Goal: Task Accomplishment & Management: Manage account settings

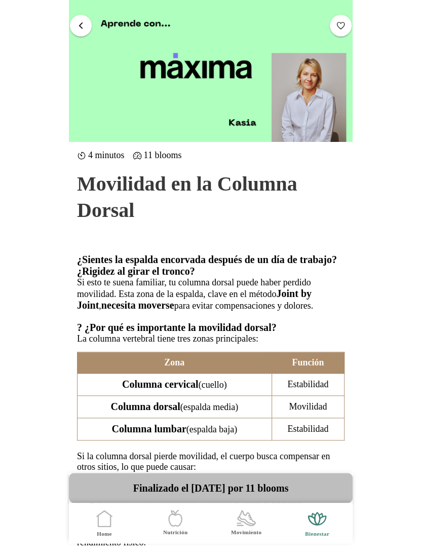
click at [81, 29] on span "button" at bounding box center [81, 25] width 10 height 10
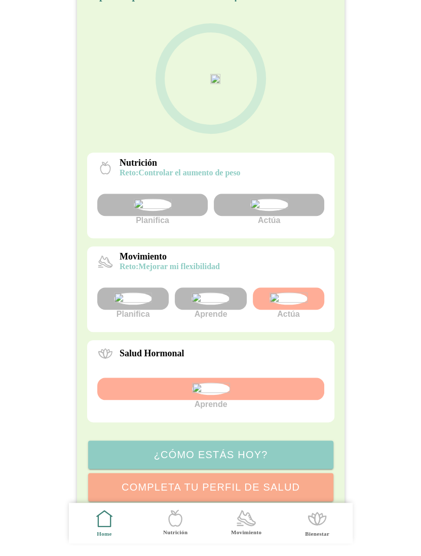
scroll to position [68, 0]
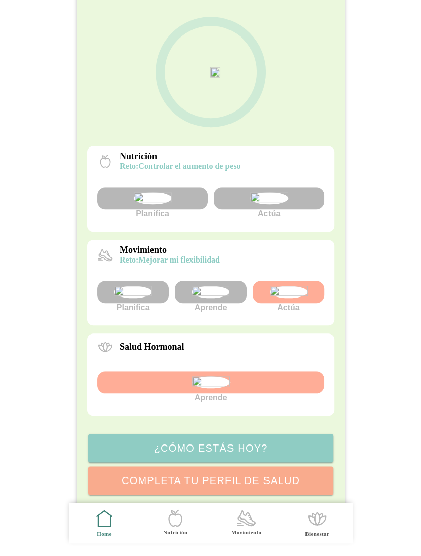
click at [296, 298] on img at bounding box center [288, 292] width 38 height 12
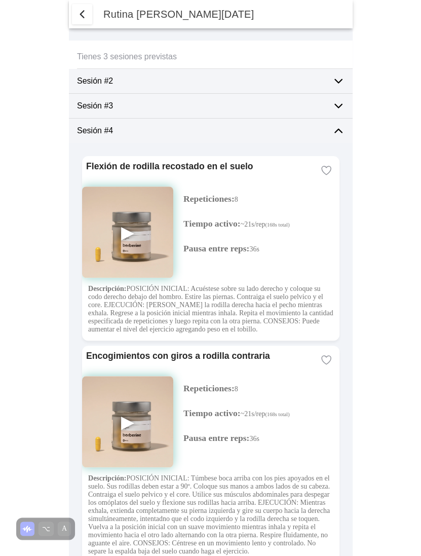
click at [339, 127] on icon at bounding box center [338, 131] width 12 height 12
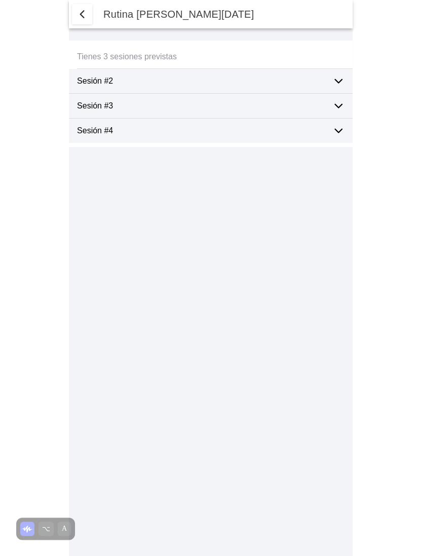
click at [81, 14] on span "button" at bounding box center [82, 14] width 12 height 12
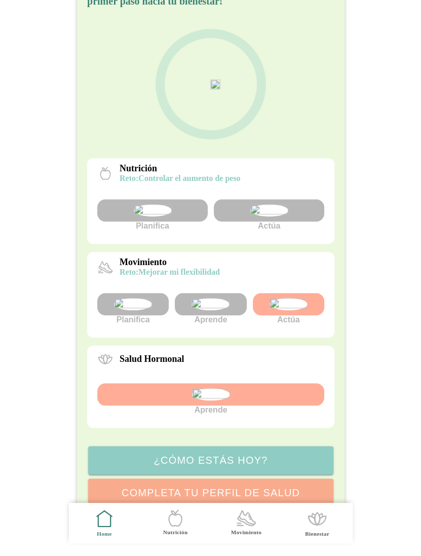
scroll to position [80, 0]
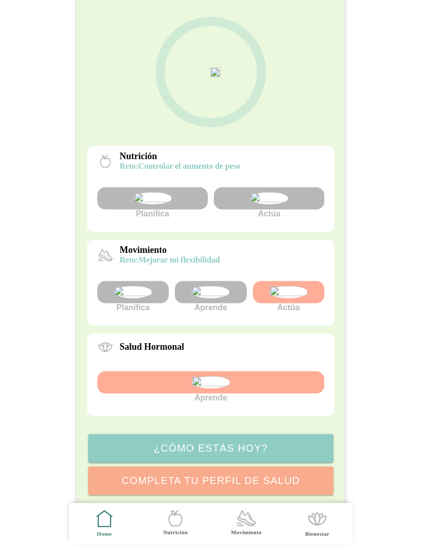
click at [242, 100] on icon at bounding box center [210, 71] width 111 height 111
click at [285, 298] on img at bounding box center [288, 292] width 38 height 12
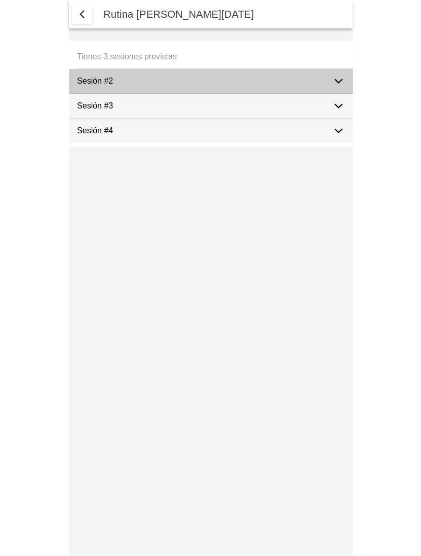
click at [254, 86] on ion-label "Sesión #2" at bounding box center [200, 80] width 247 height 9
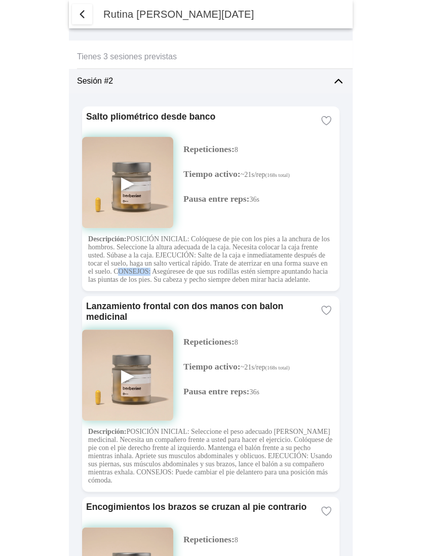
click at [125, 182] on img at bounding box center [127, 182] width 91 height 91
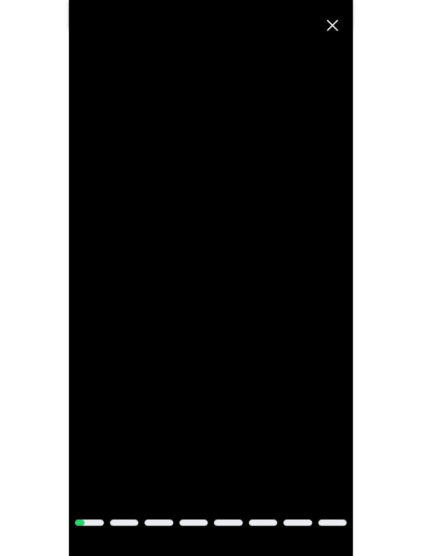
click at [335, 26] on span "Cerrar" at bounding box center [332, 25] width 22 height 22
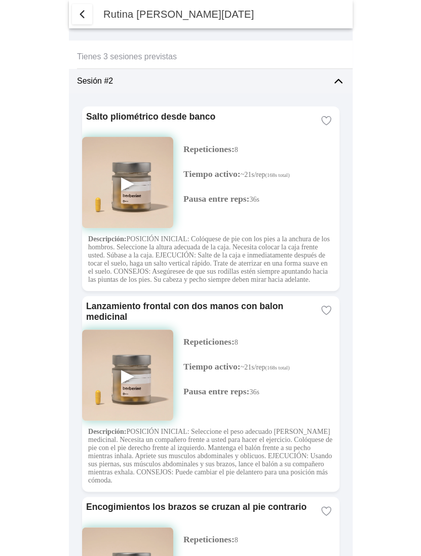
click at [154, 53] on ion-label "Tienes 3 sesiones previstas" at bounding box center [210, 56] width 267 height 9
click at [338, 80] on icon at bounding box center [338, 82] width 7 height 4
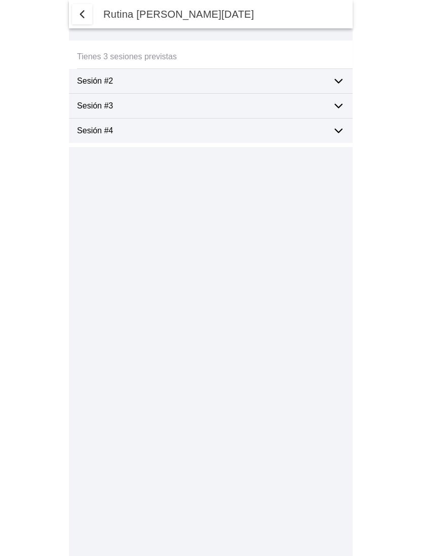
click at [329, 78] on div "Sesión #2" at bounding box center [215, 81] width 276 height 24
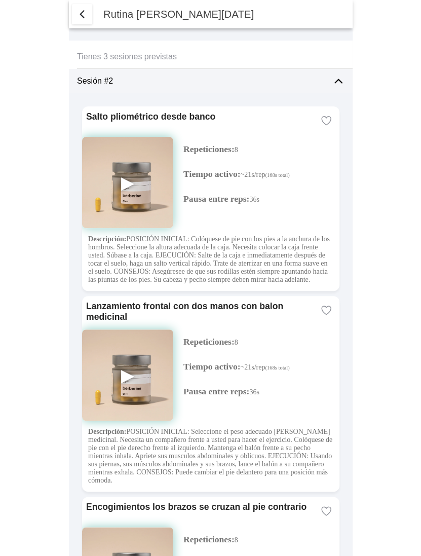
click at [335, 81] on icon at bounding box center [338, 81] width 12 height 12
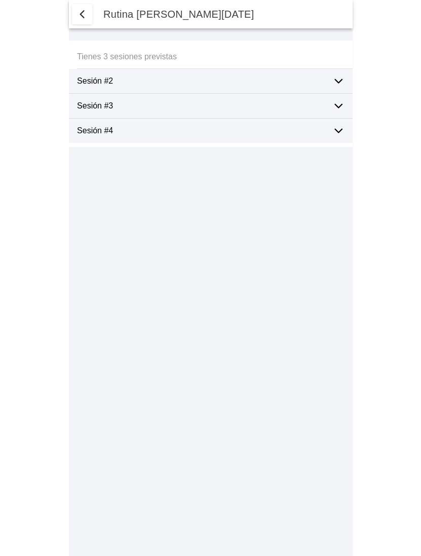
click at [85, 16] on span "button" at bounding box center [82, 14] width 12 height 12
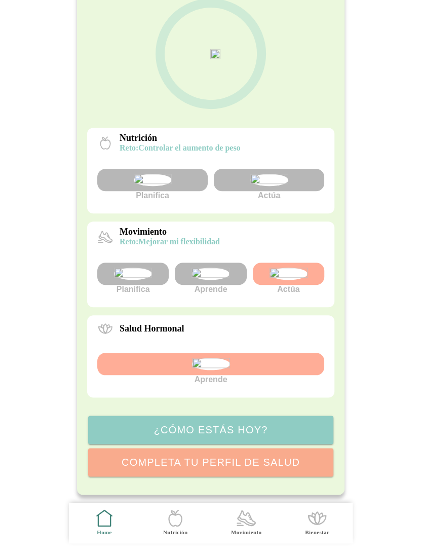
scroll to position [183, 0]
click at [296, 267] on img at bounding box center [288, 273] width 38 height 12
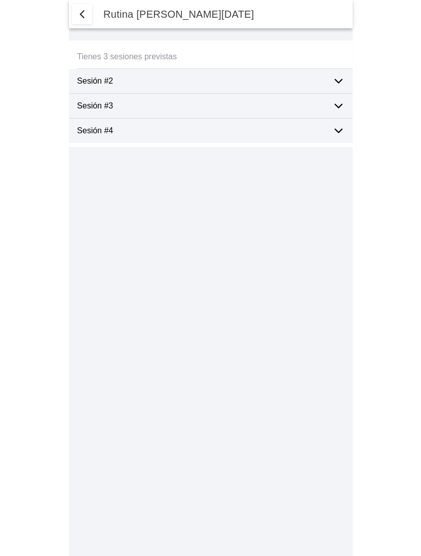
click at [78, 14] on span "button" at bounding box center [82, 14] width 12 height 12
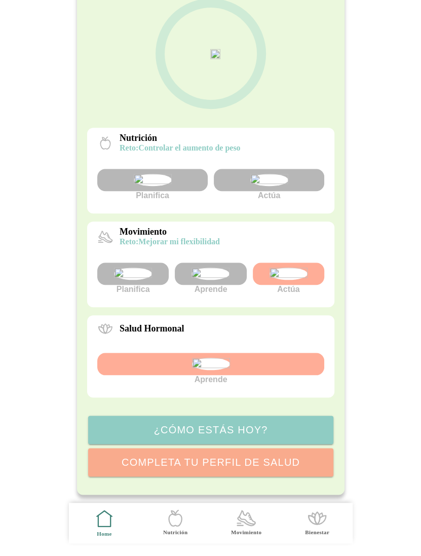
click at [296, 267] on img at bounding box center [288, 273] width 38 height 12
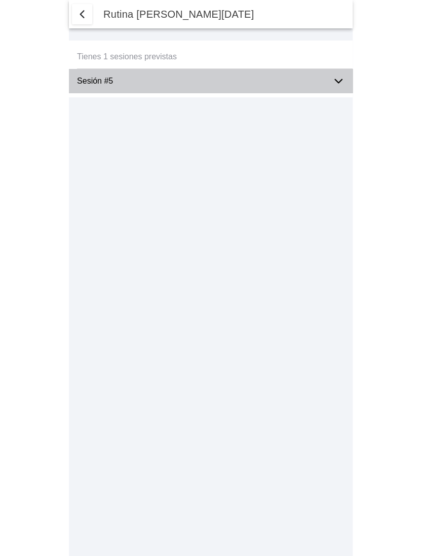
click at [340, 80] on icon at bounding box center [338, 82] width 7 height 4
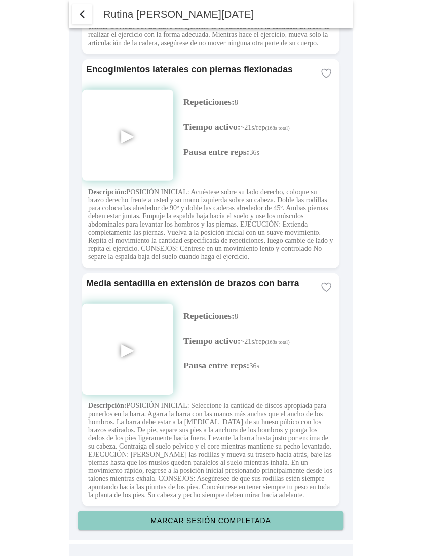
scroll to position [2278, 0]
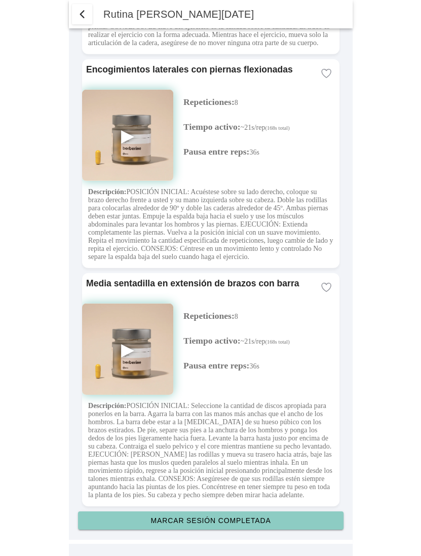
click at [0, 0] on slot "Marcar sesión completada" at bounding box center [0, 0] width 0 height 0
click at [79, 12] on span "button" at bounding box center [82, 14] width 12 height 12
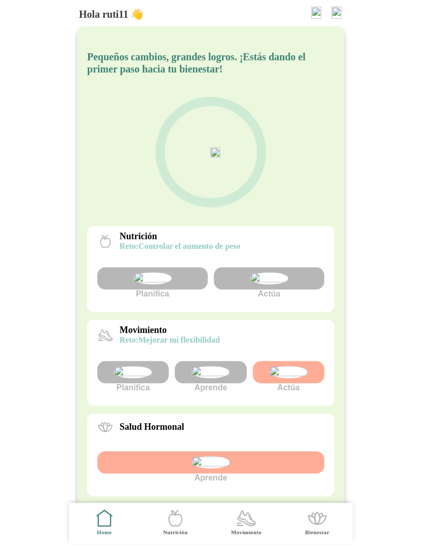
click at [334, 16] on img at bounding box center [336, 13] width 10 height 12
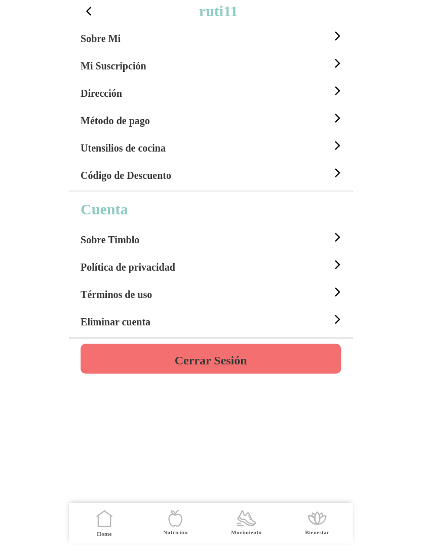
click at [208, 356] on h4 "Cerrar Sesión" at bounding box center [210, 360] width 72 height 12
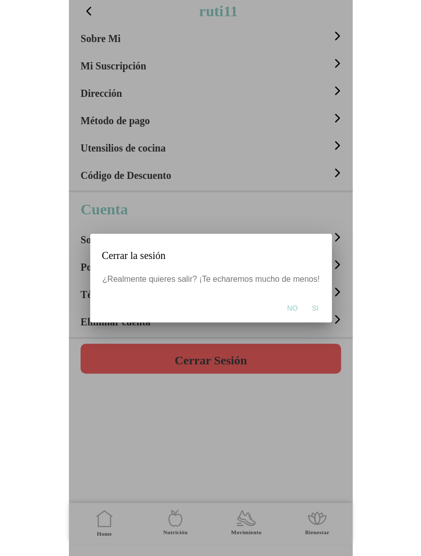
click at [320, 306] on button "Si" at bounding box center [314, 308] width 17 height 20
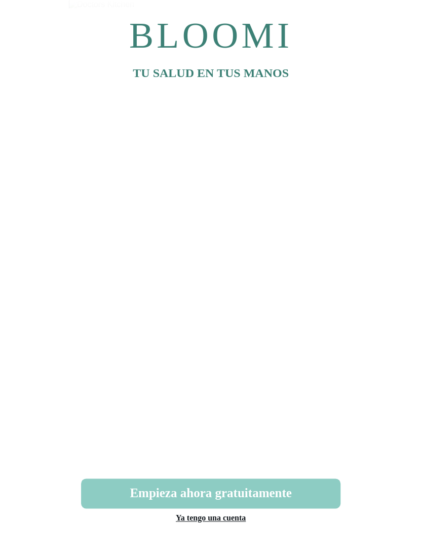
click at [229, 519] on link "Ya tengo una cuenta" at bounding box center [210, 517] width 70 height 9
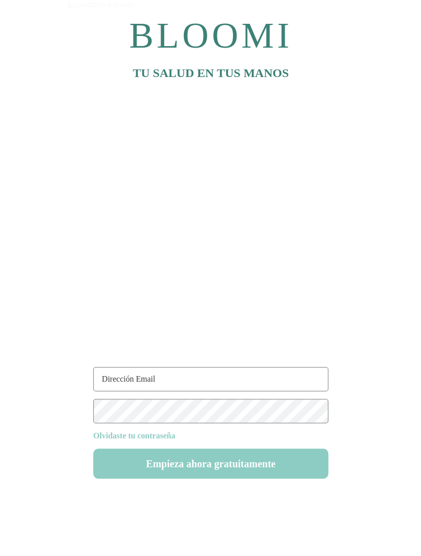
click at [167, 379] on input "text" at bounding box center [210, 379] width 235 height 24
paste input "[EMAIL_ADDRESS][DOMAIN_NAME]"
type input "[EMAIL_ADDRESS][DOMAIN_NAME]"
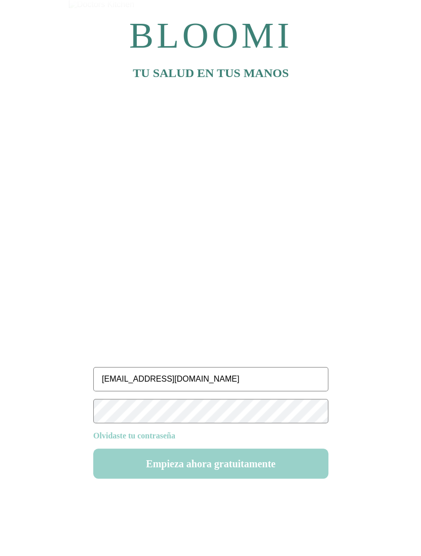
click at [235, 464] on button "Empieza ahora gratuitamente" at bounding box center [210, 463] width 235 height 30
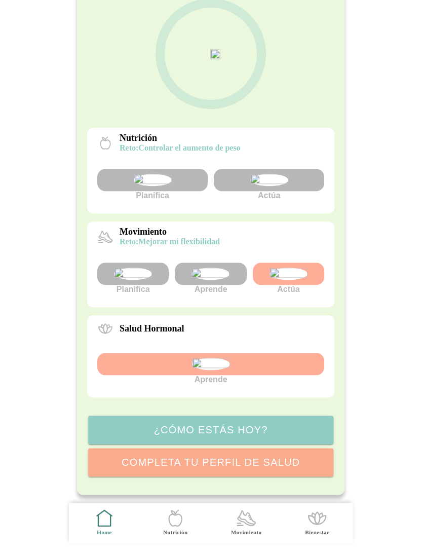
scroll to position [141, 0]
click at [268, 174] on img at bounding box center [269, 180] width 38 height 12
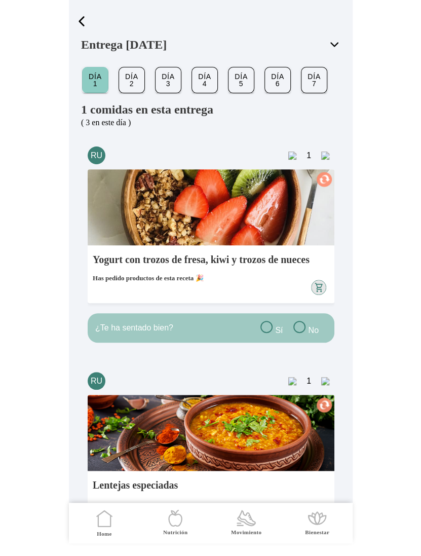
click at [81, 18] on span "button" at bounding box center [81, 21] width 15 height 15
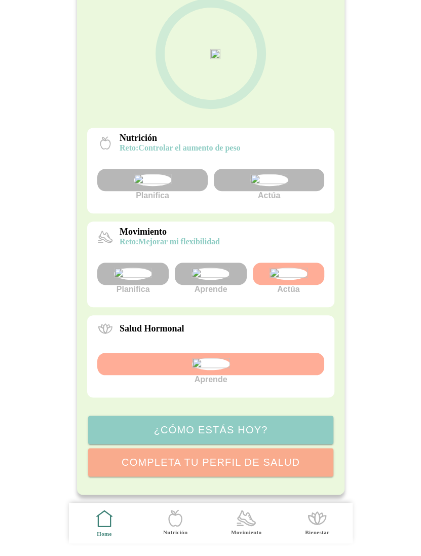
click at [211, 280] on img at bounding box center [210, 273] width 38 height 12
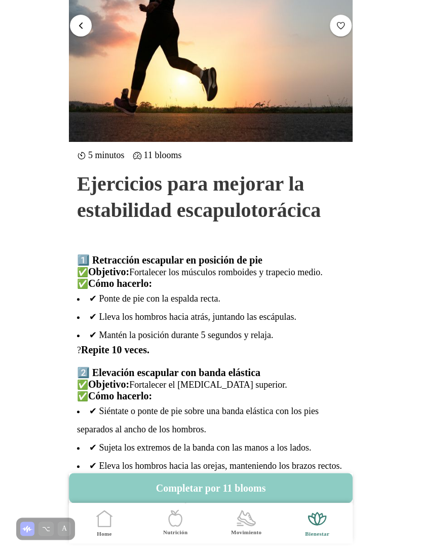
click at [77, 28] on span "button" at bounding box center [81, 25] width 10 height 10
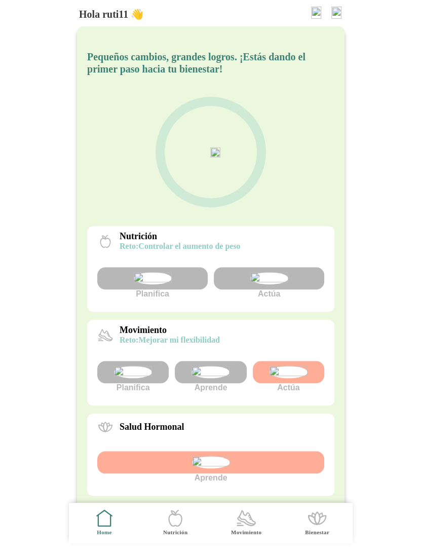
click at [335, 12] on img at bounding box center [336, 13] width 10 height 12
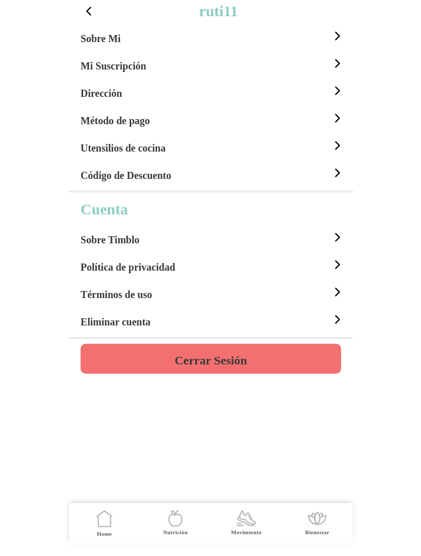
click at [205, 361] on h4 "Cerrar Sesión" at bounding box center [210, 360] width 72 height 12
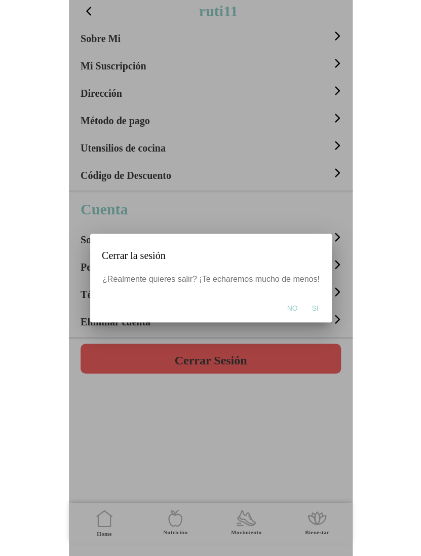
click at [314, 306] on span "Si" at bounding box center [315, 308] width 7 height 10
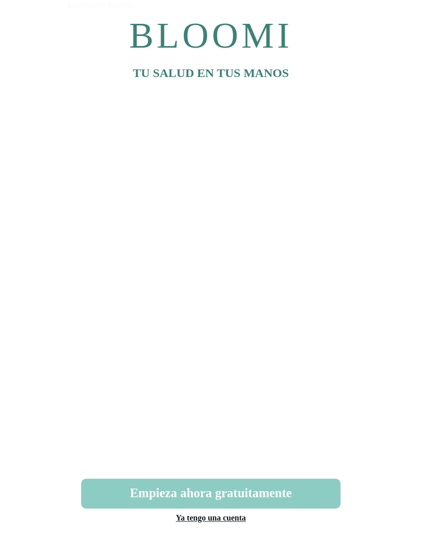
click at [238, 519] on link "Ya tengo una cuenta" at bounding box center [210, 517] width 70 height 9
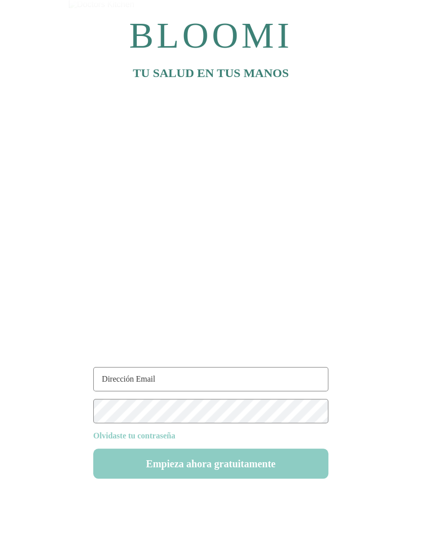
click at [153, 383] on input "text" at bounding box center [210, 379] width 235 height 24
paste input "[EMAIL_ADDRESS][DOMAIN_NAME]"
type input "[EMAIL_ADDRESS][DOMAIN_NAME]"
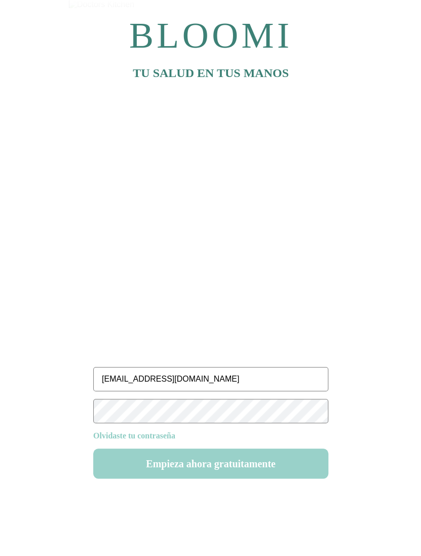
click at [224, 466] on button "Empieza ahora gratuitamente" at bounding box center [210, 463] width 235 height 30
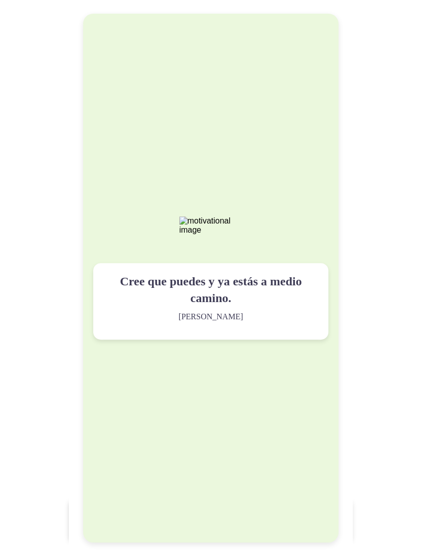
click at [241, 179] on div "Cree que puedes y ya estás a medio camino. [PERSON_NAME]" at bounding box center [210, 278] width 255 height 528
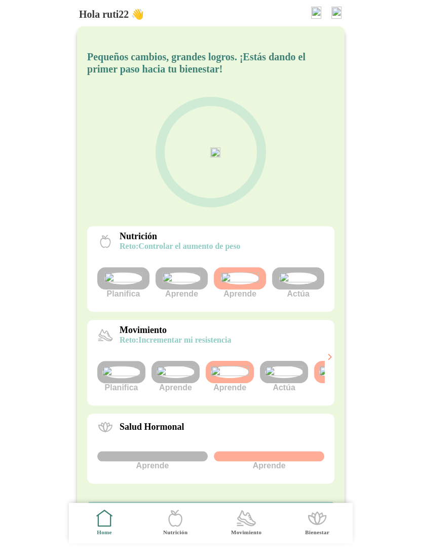
click at [283, 378] on img at bounding box center [284, 372] width 38 height 12
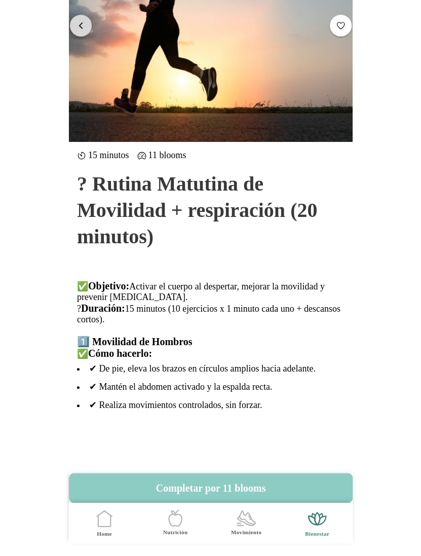
click at [86, 28] on button "button" at bounding box center [81, 25] width 22 height 22
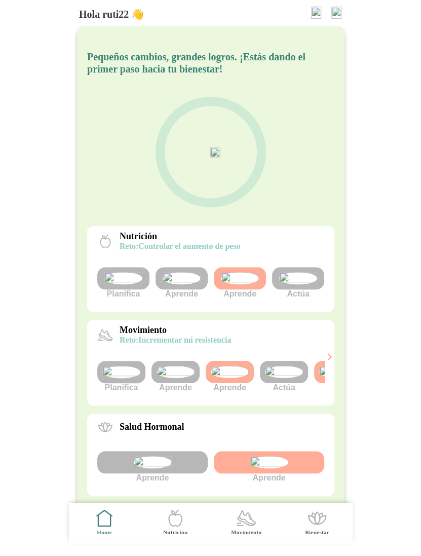
click at [281, 378] on img at bounding box center [284, 372] width 38 height 12
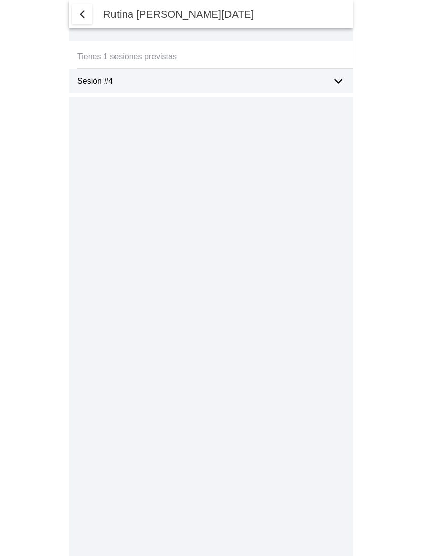
click at [334, 83] on icon at bounding box center [338, 81] width 12 height 12
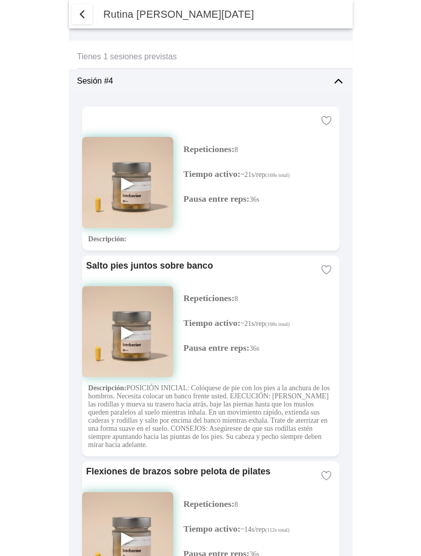
click at [81, 14] on span "button" at bounding box center [82, 14] width 12 height 12
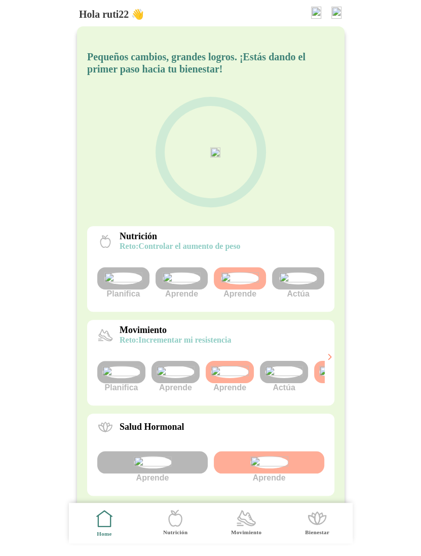
click at [278, 378] on img at bounding box center [284, 372] width 38 height 12
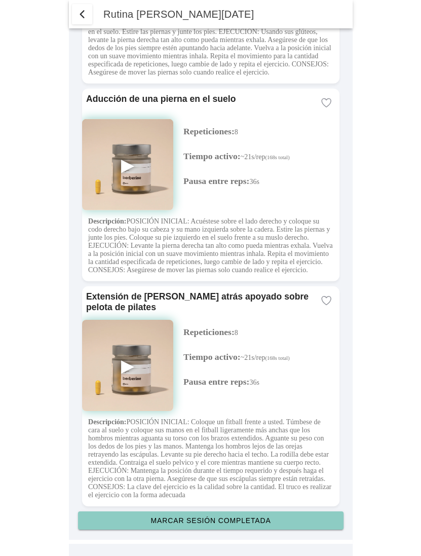
scroll to position [2288, 0]
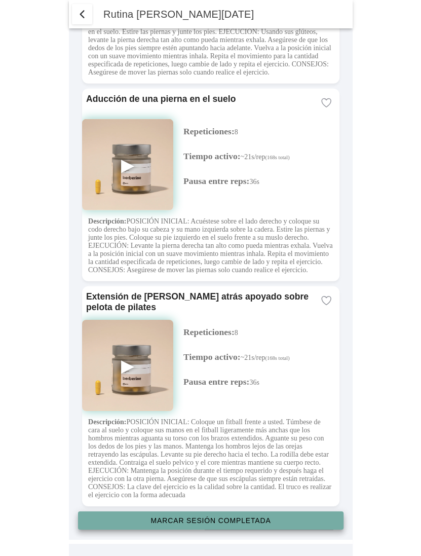
click at [0, 0] on slot "Marcar sesión completada" at bounding box center [0, 0] width 0 height 0
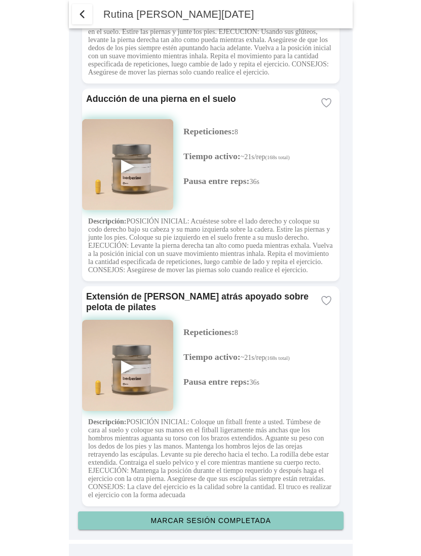
click at [0, 0] on slot "Marcar sesión completada" at bounding box center [0, 0] width 0 height 0
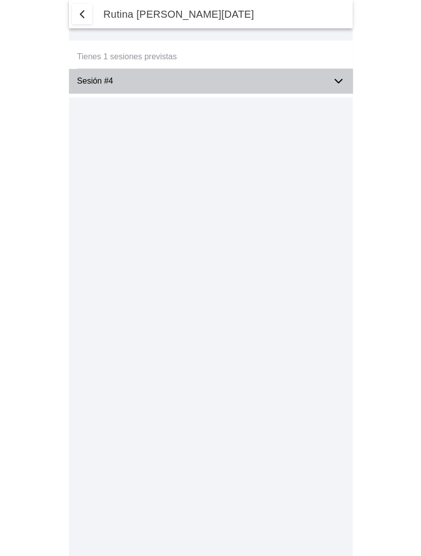
click at [339, 82] on icon at bounding box center [338, 81] width 12 height 12
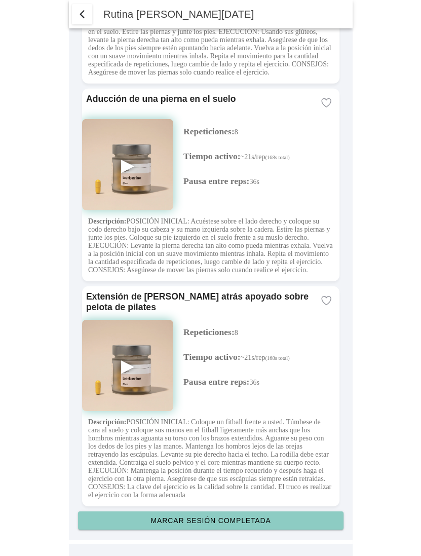
click at [213, 516] on button "Marcar sesión completada" at bounding box center [210, 520] width 265 height 18
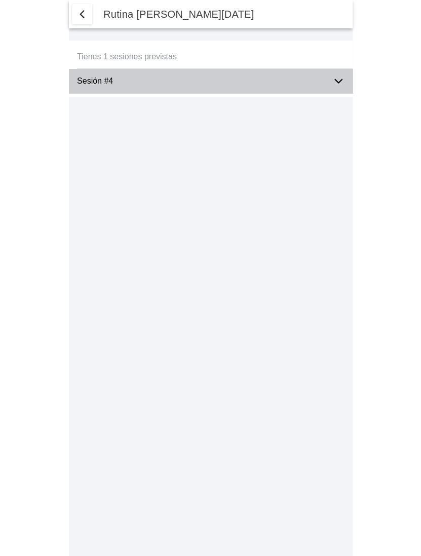
click at [333, 78] on icon at bounding box center [338, 81] width 12 height 12
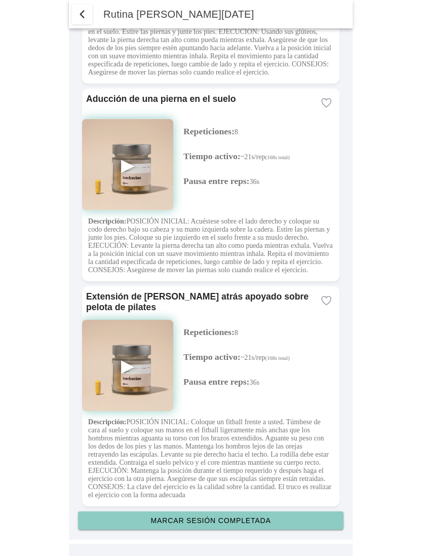
scroll to position [2288, 0]
click at [0, 0] on slot "Marcar sesión completada" at bounding box center [0, 0] width 0 height 0
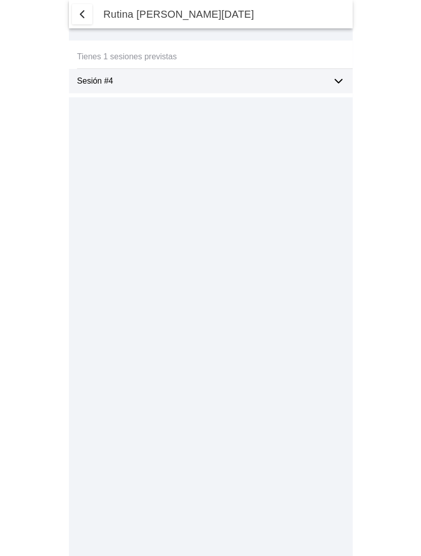
click at [108, 80] on ion-label "Sesión #4" at bounding box center [200, 80] width 247 height 9
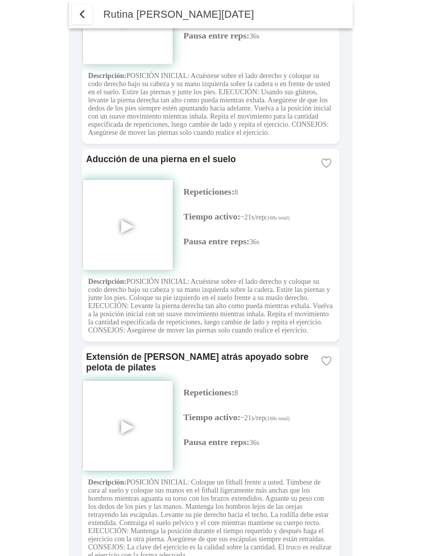
scroll to position [2288, 0]
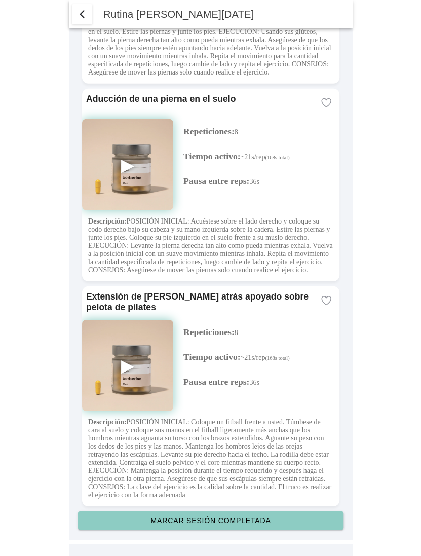
click at [0, 0] on slot "Marcar sesión completada" at bounding box center [0, 0] width 0 height 0
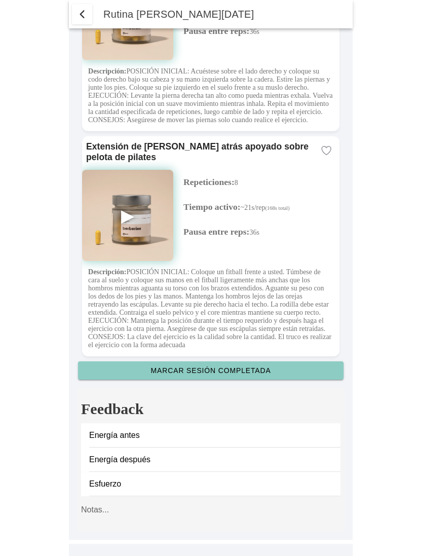
scroll to position [2438, 0]
click at [84, 17] on span "button" at bounding box center [82, 14] width 12 height 12
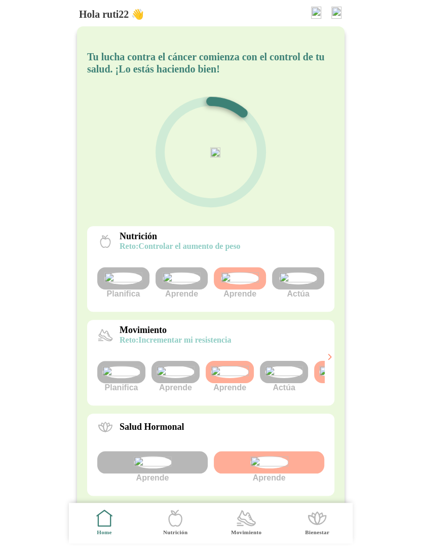
click at [279, 378] on img at bounding box center [284, 372] width 38 height 12
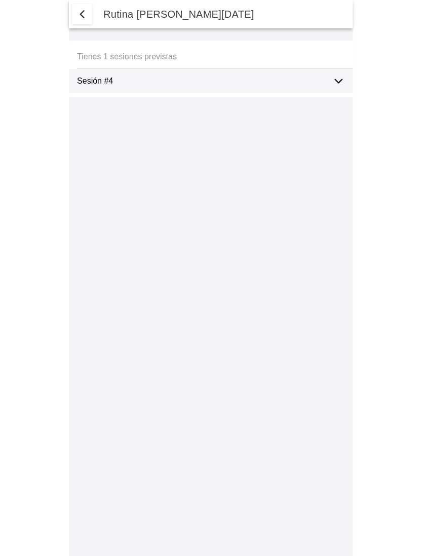
click at [216, 84] on ion-label "Sesión #4" at bounding box center [200, 80] width 247 height 9
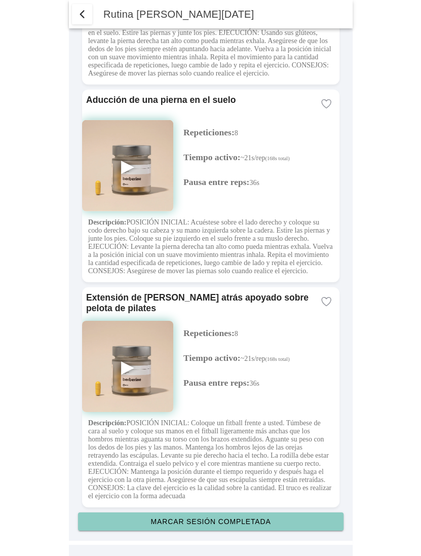
scroll to position [2288, 0]
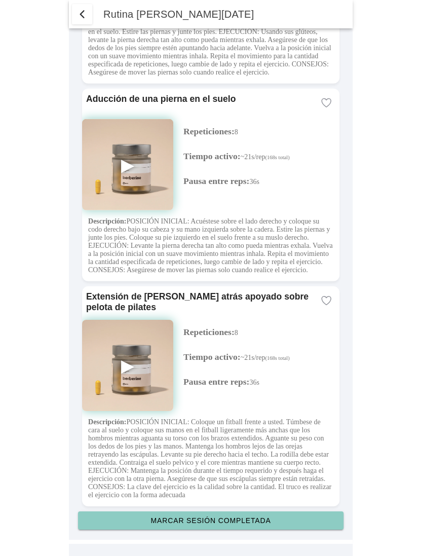
click at [0, 0] on slot "Marcar sesión completada" at bounding box center [0, 0] width 0 height 0
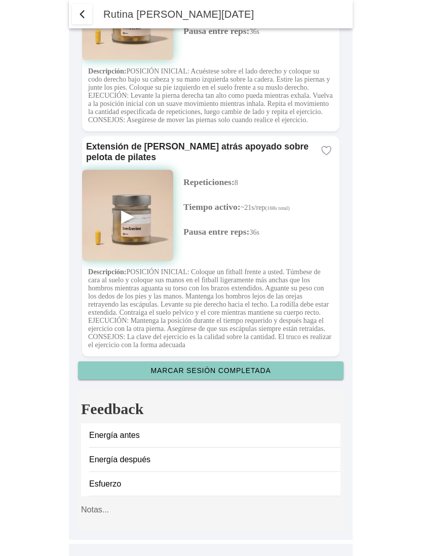
scroll to position [2438, 0]
click at [84, 11] on span "button" at bounding box center [82, 14] width 12 height 12
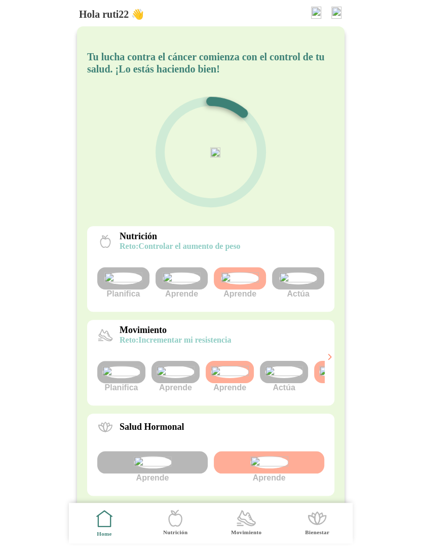
click at [288, 378] on img at bounding box center [284, 372] width 38 height 12
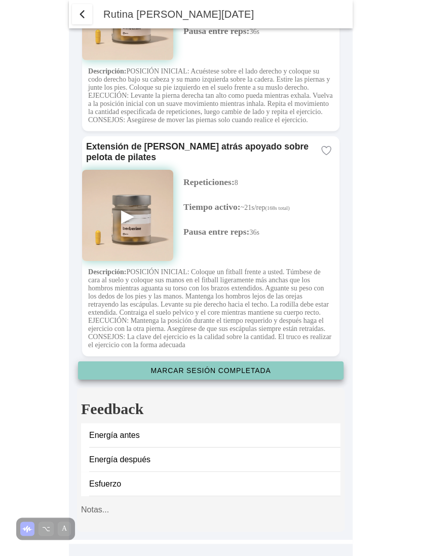
click at [0, 0] on slot "Marcar sesión completada" at bounding box center [0, 0] width 0 height 0
click at [85, 14] on span "button" at bounding box center [82, 14] width 12 height 12
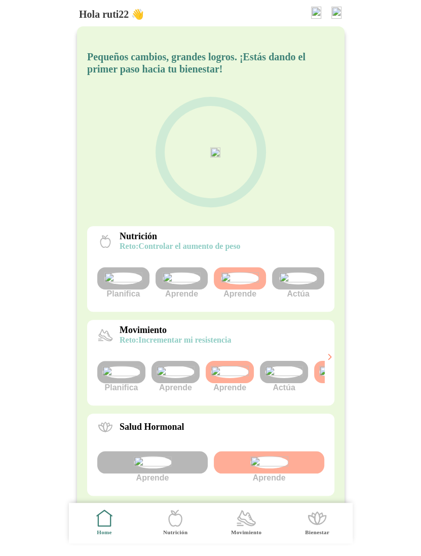
click at [285, 378] on img at bounding box center [284, 372] width 38 height 12
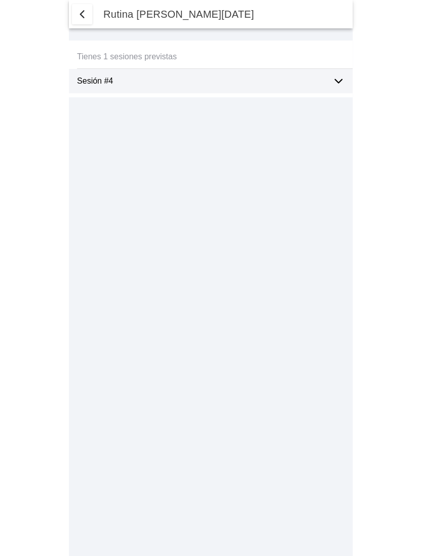
click at [240, 83] on ion-label "Sesión #4" at bounding box center [200, 80] width 247 height 9
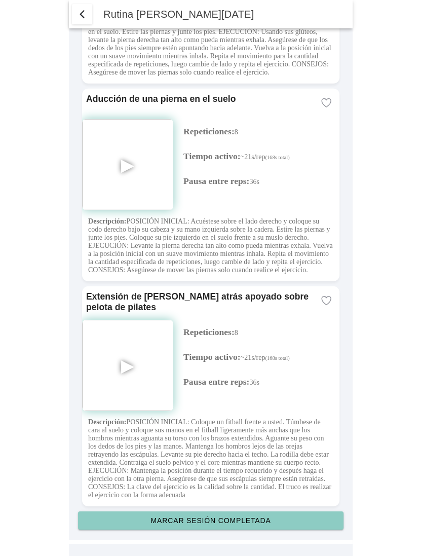
scroll to position [2288, 0]
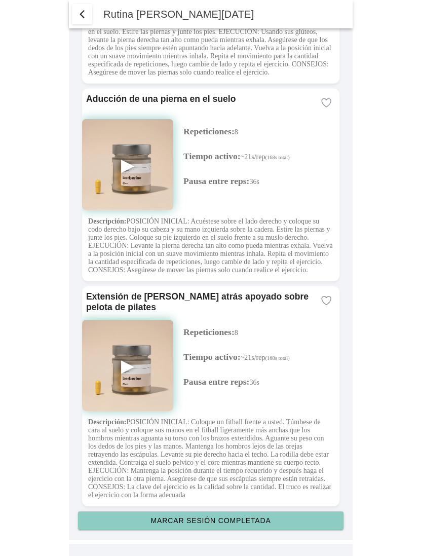
click at [0, 0] on slot "Marcar sesión completada" at bounding box center [0, 0] width 0 height 0
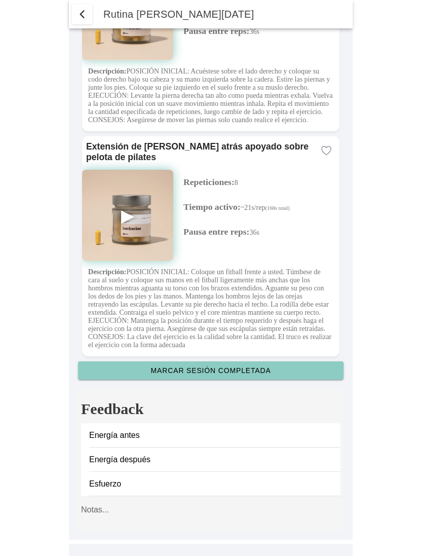
click at [84, 17] on span "button" at bounding box center [82, 14] width 12 height 12
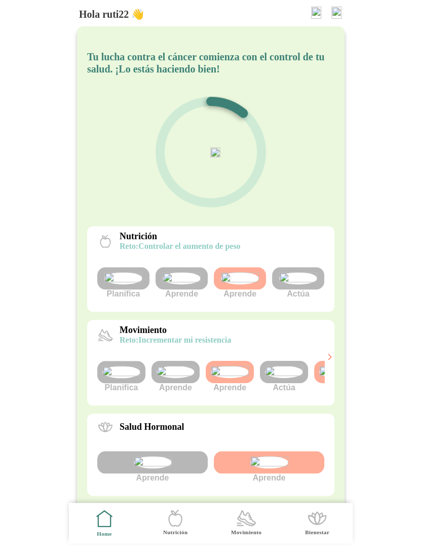
click at [278, 378] on img at bounding box center [284, 372] width 38 height 12
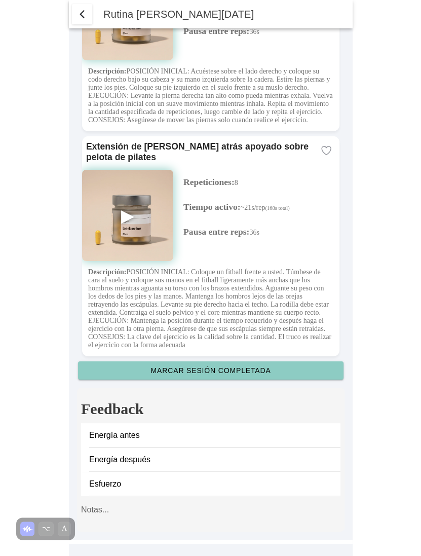
scroll to position [2438, 0]
click at [171, 434] on ion-label "Energía antes" at bounding box center [210, 435] width 243 height 9
click at [120, 434] on ion-label "Energía antes" at bounding box center [210, 435] width 243 height 9
click at [120, 462] on ion-label "Energía después" at bounding box center [210, 459] width 243 height 9
click at [120, 483] on ion-label "Esfuerzo" at bounding box center [210, 483] width 243 height 9
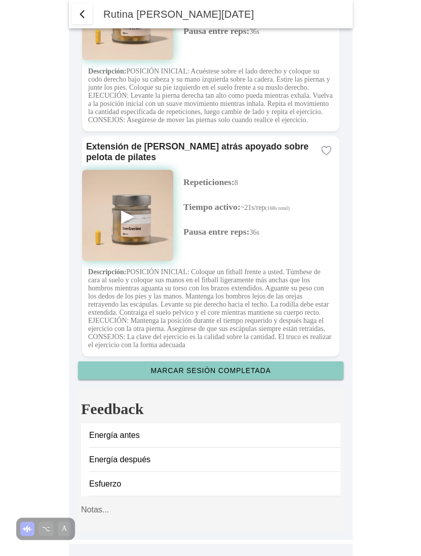
click at [119, 506] on textarea at bounding box center [210, 511] width 259 height 31
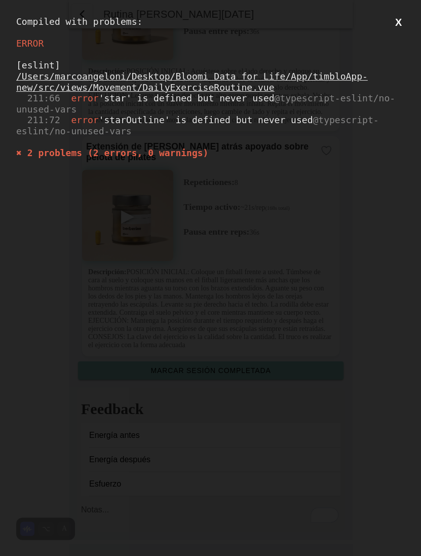
scroll to position [0, 0]
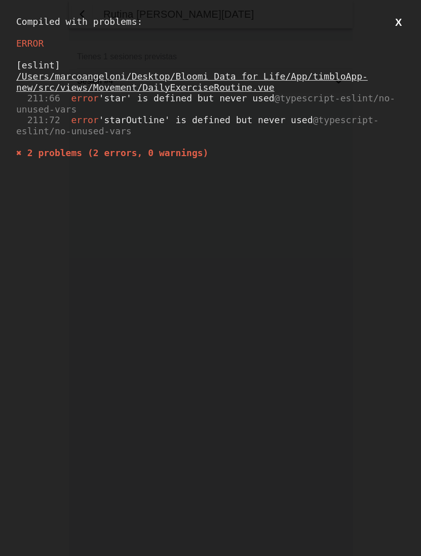
drag, startPoint x: 230, startPoint y: 159, endPoint x: 3, endPoint y: 65, distance: 246.0
click at [3, 65] on div "Compiled with problems: X ERROR [eslint] /Users/[PERSON_NAME]/Desktop/Bloomi Da…" at bounding box center [210, 278] width 421 height 556
copy div "[eslint]"
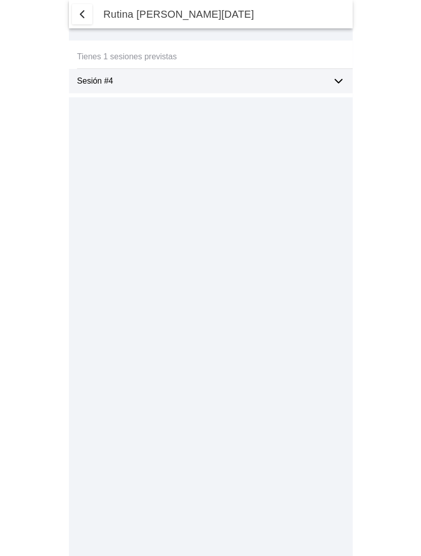
click at [240, 82] on ion-label "Sesión #4" at bounding box center [200, 80] width 247 height 9
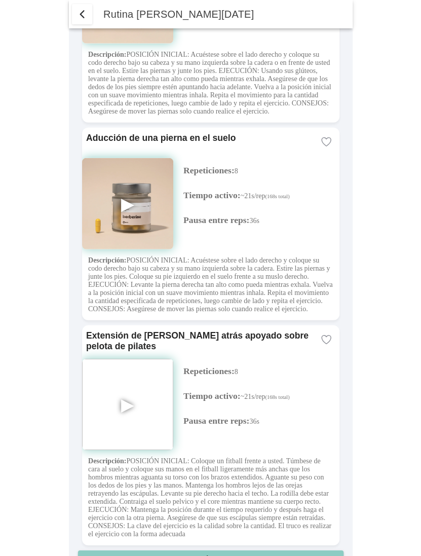
scroll to position [2288, 0]
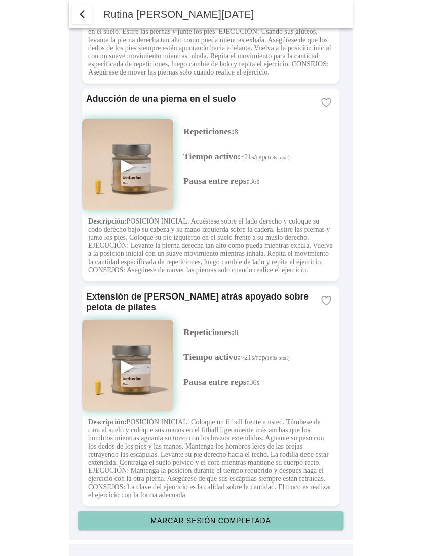
click at [0, 0] on slot "Marcar sesión completada" at bounding box center [0, 0] width 0 height 0
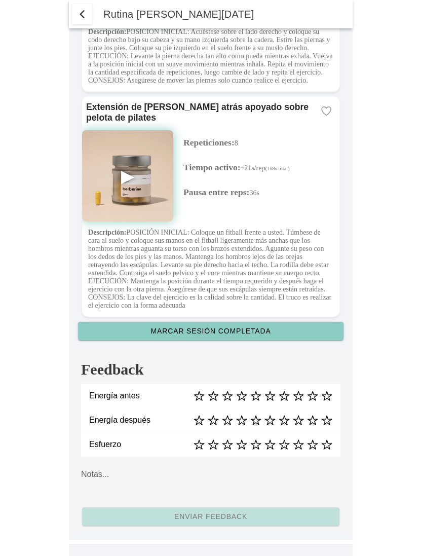
scroll to position [2478, 0]
click at [256, 396] on icon at bounding box center [255, 395] width 11 height 11
click at [315, 420] on icon at bounding box center [312, 419] width 11 height 11
click at [242, 445] on icon at bounding box center [241, 444] width 11 height 11
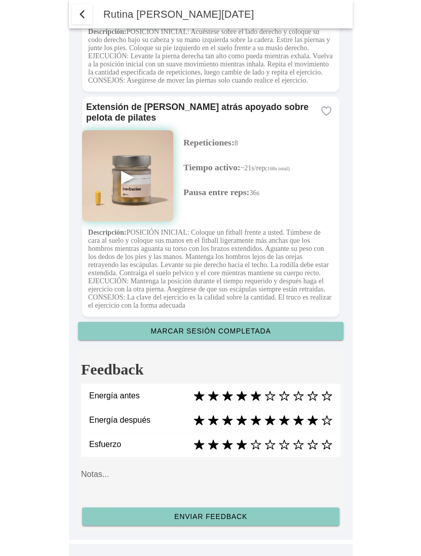
click at [179, 472] on textarea at bounding box center [210, 480] width 259 height 41
type textarea "Ciao caro"
click at [0, 0] on slot "Enviar feedback" at bounding box center [0, 0] width 0 height 0
click at [299, 395] on icon at bounding box center [298, 395] width 11 height 11
click at [0, 0] on slot "Enviar feedback" at bounding box center [0, 0] width 0 height 0
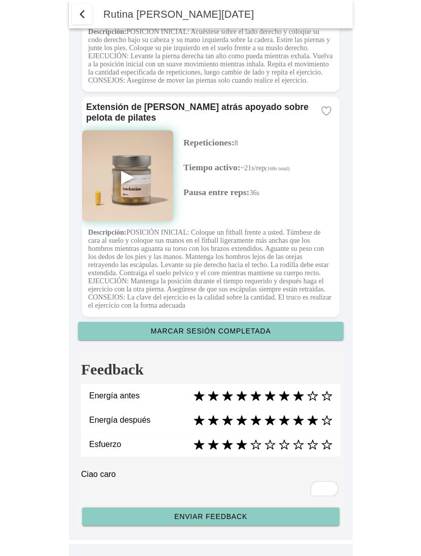
click at [242, 395] on icon at bounding box center [241, 396] width 11 height 10
click at [0, 0] on slot "Enviar feedback" at bounding box center [0, 0] width 0 height 0
click at [226, 418] on icon at bounding box center [227, 420] width 11 height 10
click at [0, 0] on slot "Enviar feedback" at bounding box center [0, 0] width 0 height 0
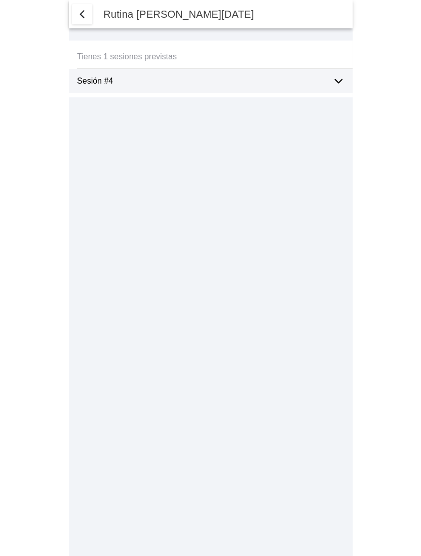
click at [333, 82] on icon at bounding box center [338, 81] width 12 height 12
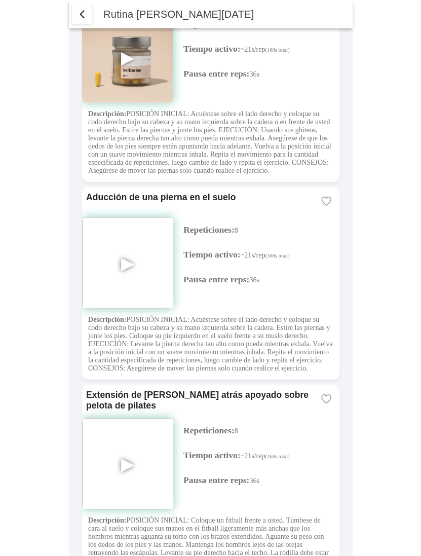
scroll to position [2288, 0]
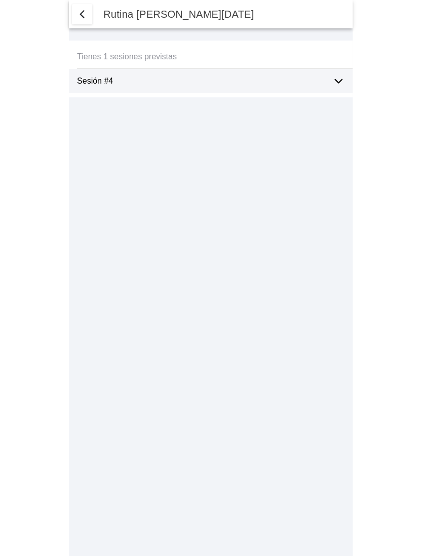
click at [144, 85] on ion-label "Sesión #4" at bounding box center [200, 80] width 247 height 9
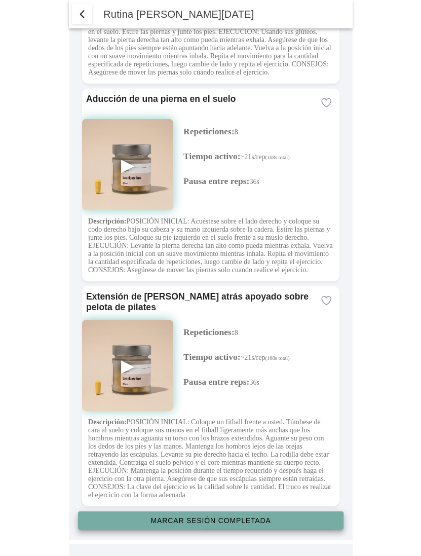
click at [0, 0] on slot "Marcar sesión completada" at bounding box center [0, 0] width 0 height 0
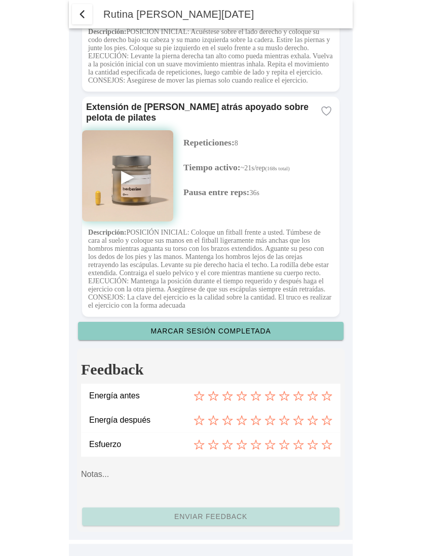
scroll to position [2478, 0]
click at [239, 395] on icon at bounding box center [241, 395] width 11 height 11
click at [284, 420] on icon at bounding box center [284, 419] width 11 height 11
click at [310, 445] on icon at bounding box center [312, 444] width 11 height 11
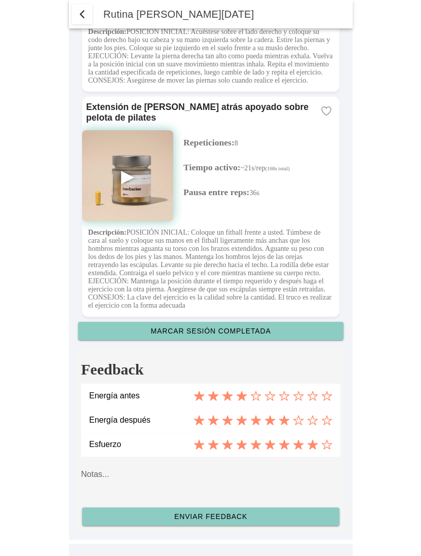
click at [190, 467] on textarea at bounding box center [210, 480] width 259 height 41
type textarea "ciao caro"
click at [0, 0] on slot "Enviar feedback" at bounding box center [0, 0] width 0 height 0
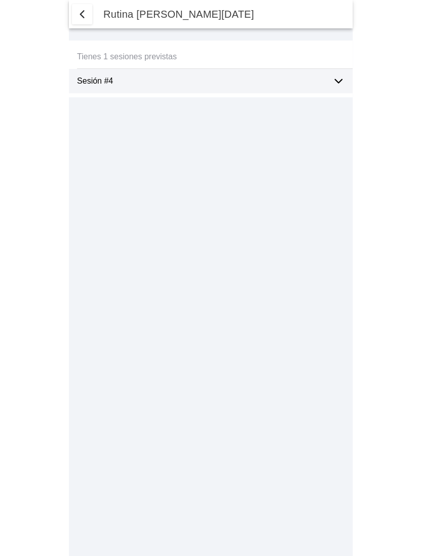
click at [337, 82] on icon at bounding box center [338, 82] width 7 height 4
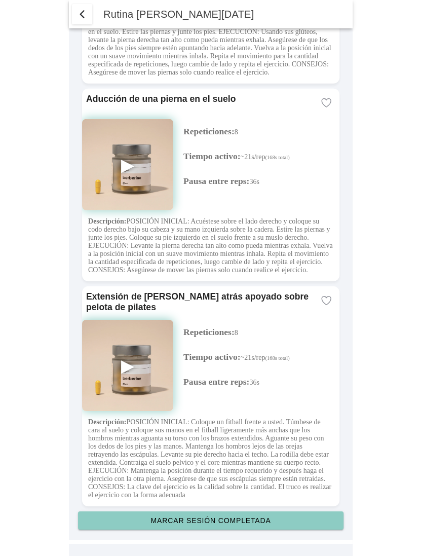
scroll to position [2288, 0]
click at [0, 0] on slot "Marcar sesión completada" at bounding box center [0, 0] width 0 height 0
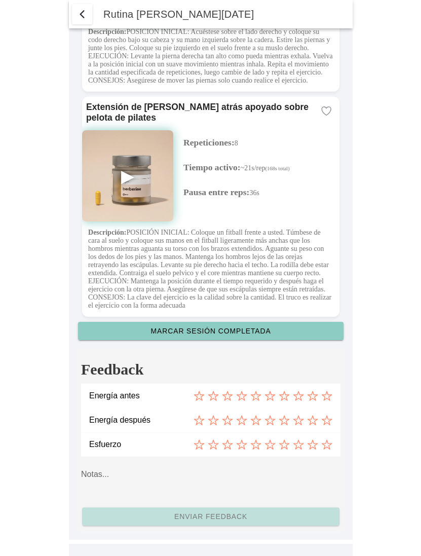
scroll to position [2478, 0]
click at [294, 396] on icon at bounding box center [298, 395] width 11 height 11
click at [297, 419] on icon at bounding box center [298, 419] width 11 height 11
click at [298, 444] on icon at bounding box center [298, 444] width 11 height 11
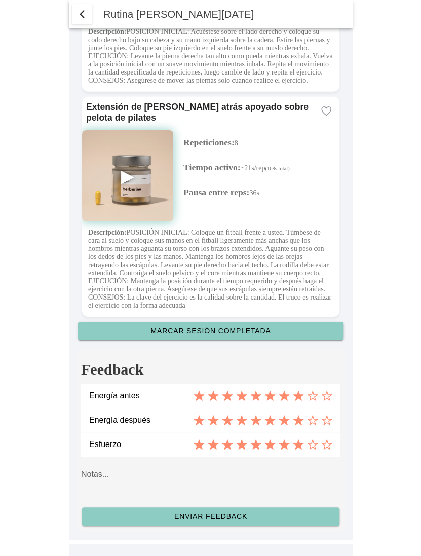
click at [181, 485] on textarea at bounding box center [210, 480] width 259 height 41
type textarea "ciao caro"
click at [0, 0] on slot "Enviar feedback" at bounding box center [0, 0] width 0 height 0
click at [227, 449] on div "Esfuerzo" at bounding box center [210, 444] width 243 height 24
click at [227, 447] on icon at bounding box center [227, 444] width 11 height 11
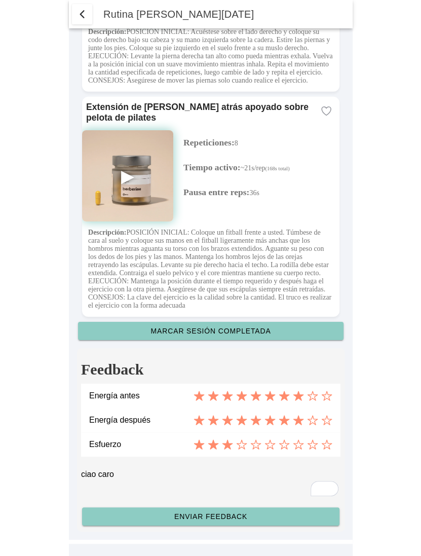
click at [0, 0] on slot "Enviar feedback" at bounding box center [0, 0] width 0 height 0
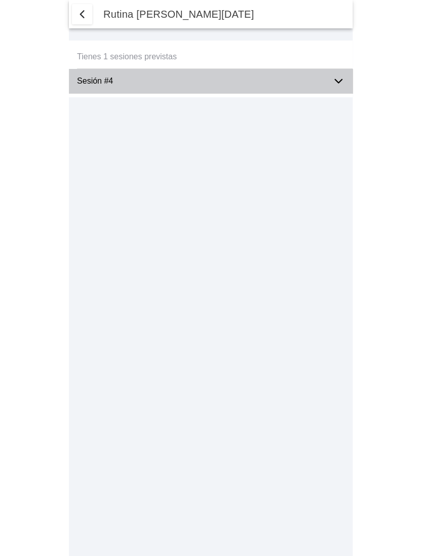
click at [169, 76] on ion-label "Sesión #4" at bounding box center [200, 80] width 247 height 9
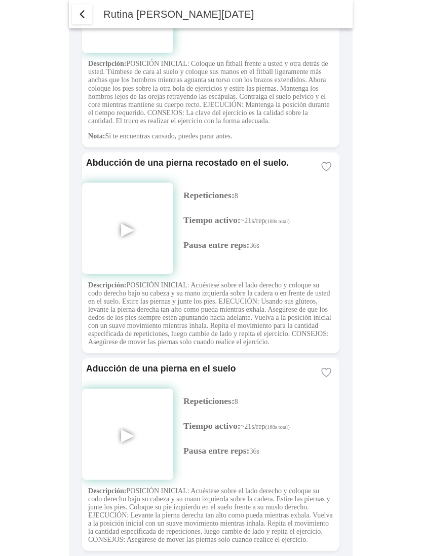
scroll to position [2288, 0]
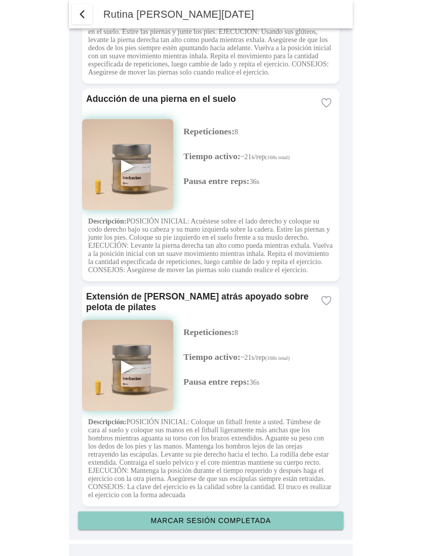
click at [0, 0] on slot "Marcar sesión completada" at bounding box center [0, 0] width 0 height 0
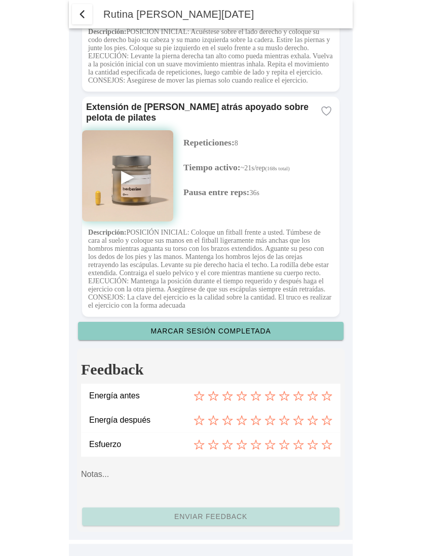
scroll to position [2478, 0]
click at [298, 397] on icon at bounding box center [298, 395] width 11 height 11
click at [298, 419] on icon at bounding box center [298, 419] width 11 height 11
click at [298, 443] on icon at bounding box center [298, 444] width 11 height 11
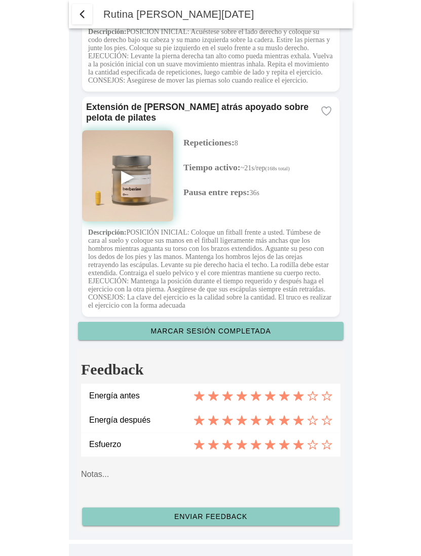
click at [160, 481] on textarea at bounding box center [210, 480] width 259 height 41
type textarea "ciao caro"
click at [0, 0] on slot "Enviar feedback" at bounding box center [0, 0] width 0 height 0
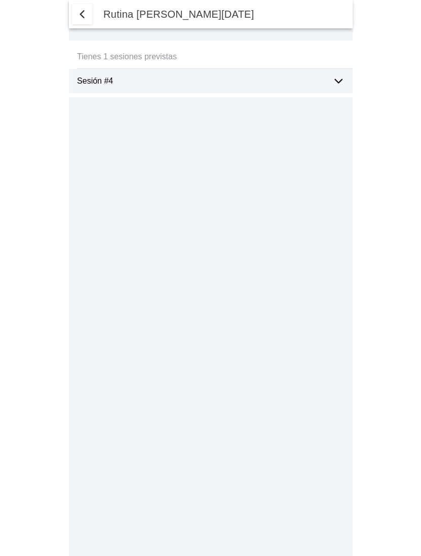
click at [329, 86] on div "Sesión #4" at bounding box center [215, 81] width 276 height 24
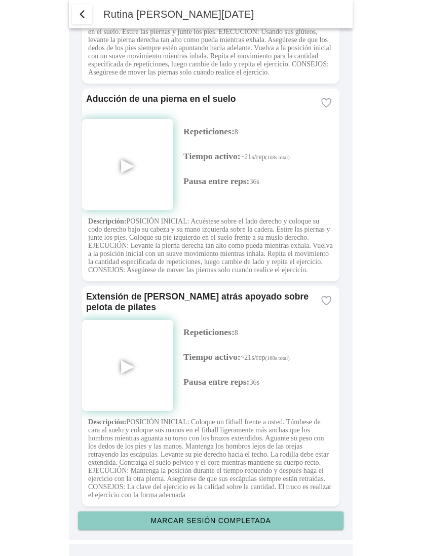
scroll to position [2288, 0]
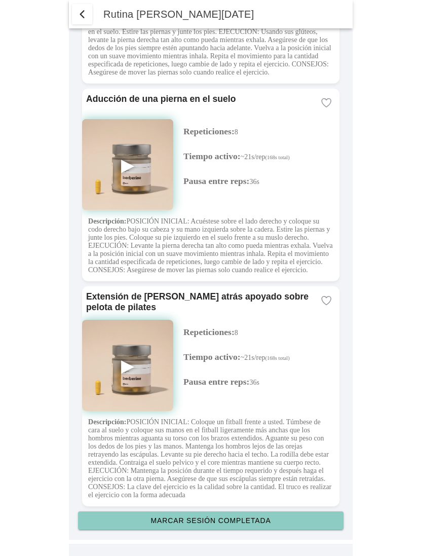
click at [0, 0] on slot "Marcar sesión completada" at bounding box center [0, 0] width 0 height 0
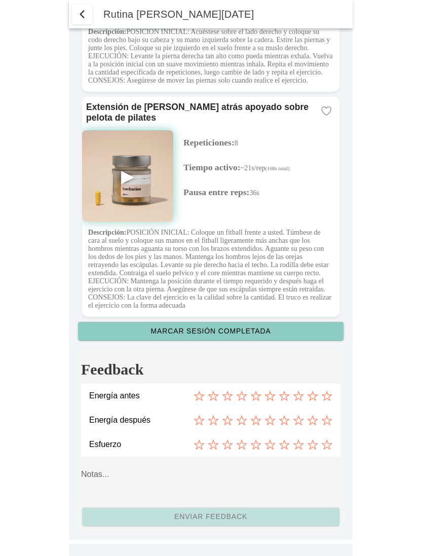
scroll to position [2478, 0]
click at [300, 400] on icon at bounding box center [298, 395] width 11 height 11
click at [300, 423] on icon at bounding box center [298, 420] width 10 height 9
click at [311, 440] on icon at bounding box center [312, 444] width 11 height 11
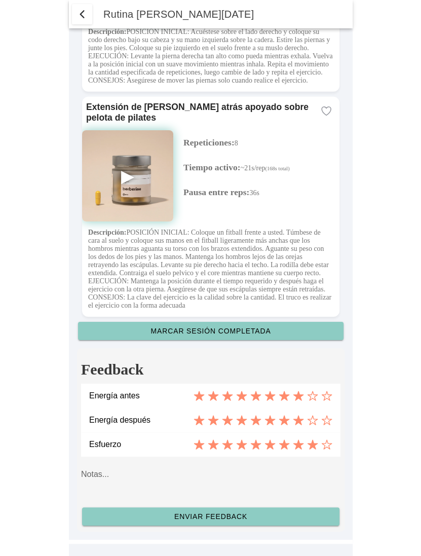
click at [187, 486] on textarea at bounding box center [210, 480] width 259 height 41
type textarea "ciao caro"
click at [0, 0] on slot "Enviar feedback" at bounding box center [0, 0] width 0 height 0
click at [217, 394] on icon at bounding box center [213, 395] width 11 height 11
click at [216, 425] on div "Energía después" at bounding box center [210, 420] width 243 height 24
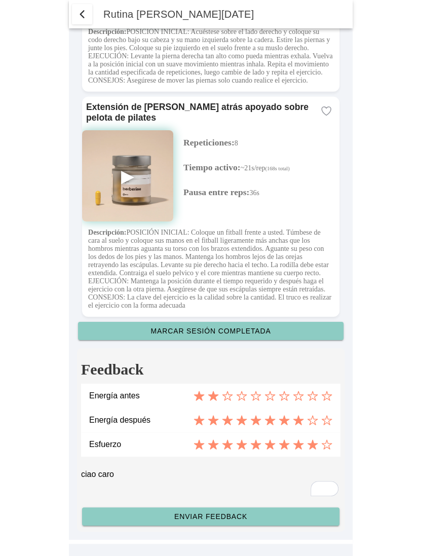
click at [215, 420] on icon at bounding box center [213, 420] width 11 height 10
click at [216, 443] on icon at bounding box center [213, 445] width 11 height 10
click at [0, 0] on slot "Enviar feedback" at bounding box center [0, 0] width 0 height 0
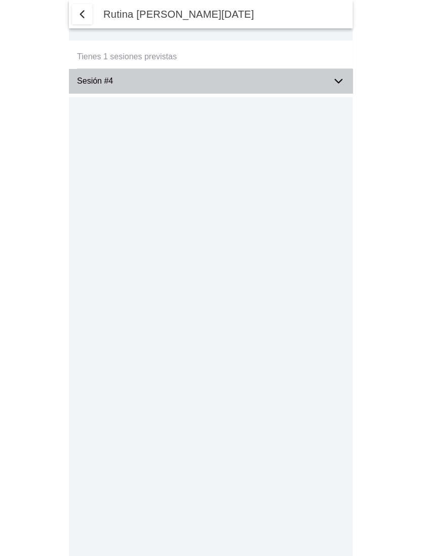
click at [183, 91] on div "Sesión #4" at bounding box center [200, 81] width 247 height 24
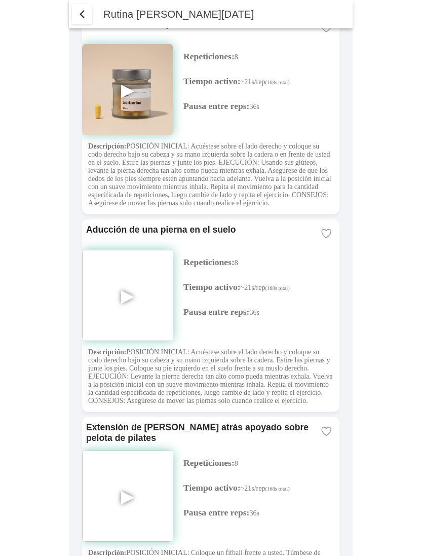
scroll to position [2288, 0]
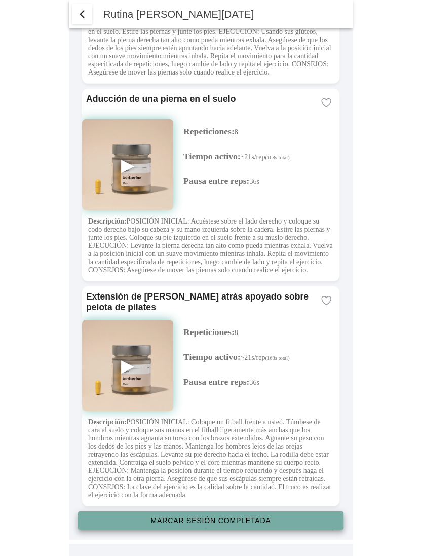
click at [0, 0] on slot "Marcar sesión completada" at bounding box center [0, 0] width 0 height 0
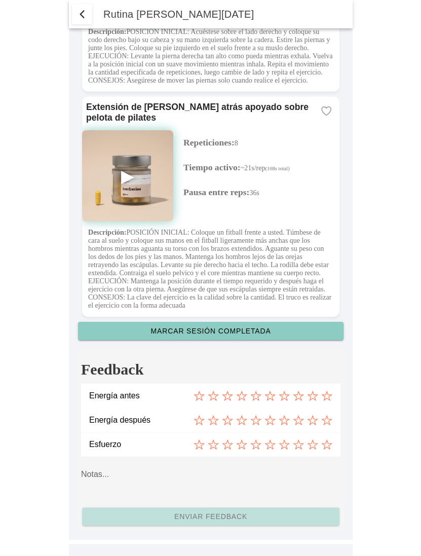
scroll to position [2478, 0]
click at [308, 398] on icon at bounding box center [312, 395] width 11 height 11
click at [314, 418] on icon at bounding box center [312, 419] width 11 height 11
click at [314, 439] on icon at bounding box center [312, 444] width 11 height 11
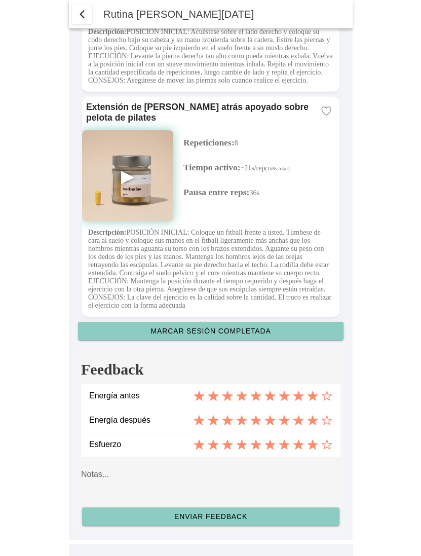
click at [177, 480] on textarea at bounding box center [210, 480] width 259 height 41
type textarea "ciao caro"
click at [0, 0] on slot "Enviar feedback" at bounding box center [0, 0] width 0 height 0
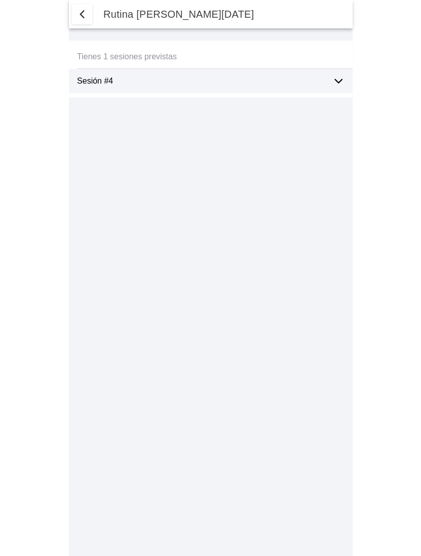
click at [276, 83] on ion-label "Sesión #4" at bounding box center [200, 80] width 247 height 9
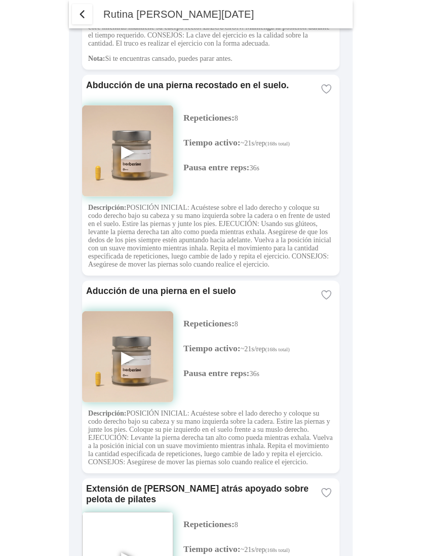
scroll to position [2288, 0]
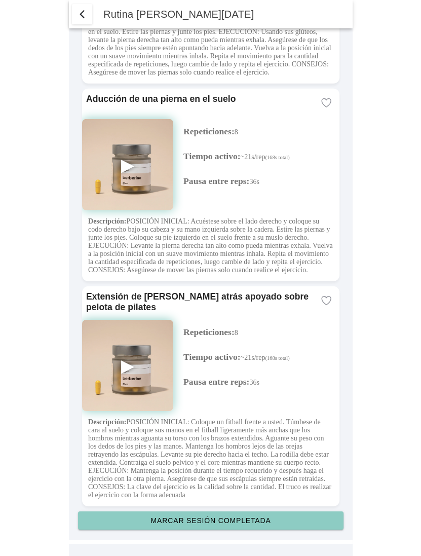
click at [0, 0] on slot "Marcar sesión completada" at bounding box center [0, 0] width 0 height 0
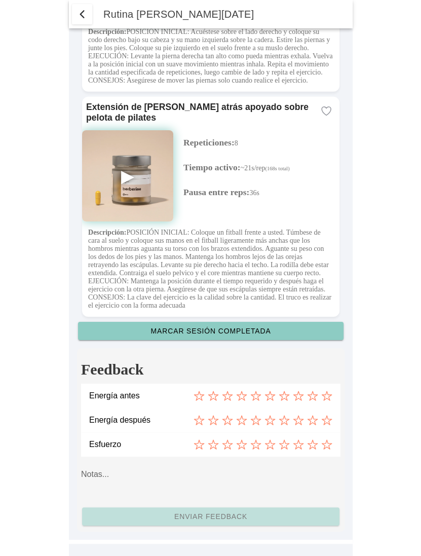
scroll to position [2478, 0]
click at [312, 397] on icon at bounding box center [312, 396] width 10 height 9
click at [329, 417] on icon at bounding box center [326, 419] width 11 height 11
click at [303, 442] on icon at bounding box center [298, 444] width 11 height 11
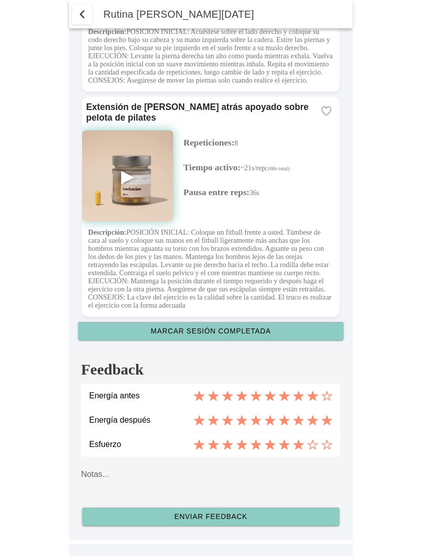
click at [222, 475] on textarea at bounding box center [210, 480] width 259 height 41
type textarea "ciao caro"
click at [0, 0] on slot "Enviar feedback" at bounding box center [0, 0] width 0 height 0
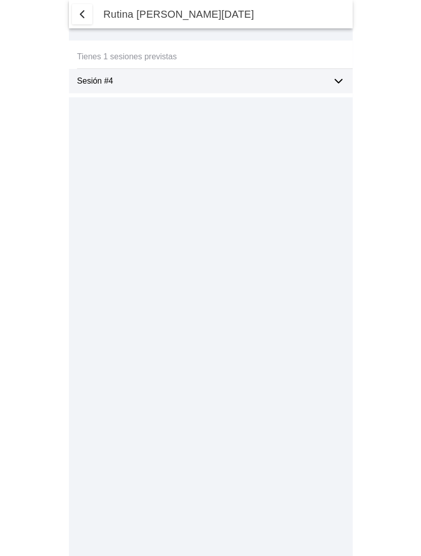
click at [304, 81] on ion-label "Sesión #4" at bounding box center [200, 80] width 247 height 9
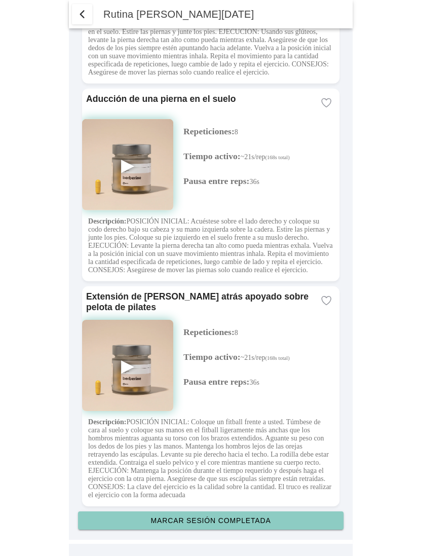
scroll to position [2288, 0]
click at [0, 0] on slot "Marcar sesión completada" at bounding box center [0, 0] width 0 height 0
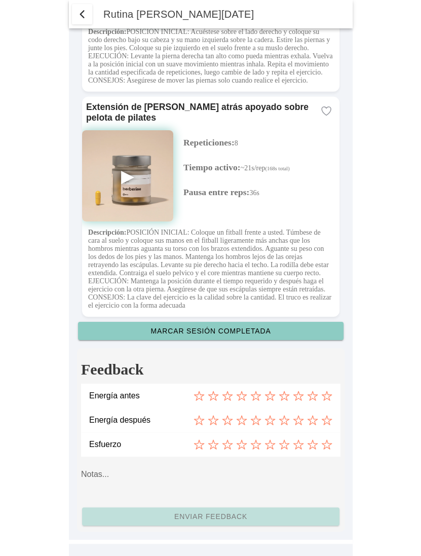
scroll to position [2478, 0]
click at [313, 401] on div "Energía antes" at bounding box center [210, 395] width 243 height 24
click at [302, 398] on icon at bounding box center [298, 395] width 11 height 11
click at [311, 418] on icon at bounding box center [312, 420] width 10 height 9
click at [328, 442] on icon at bounding box center [326, 444] width 11 height 11
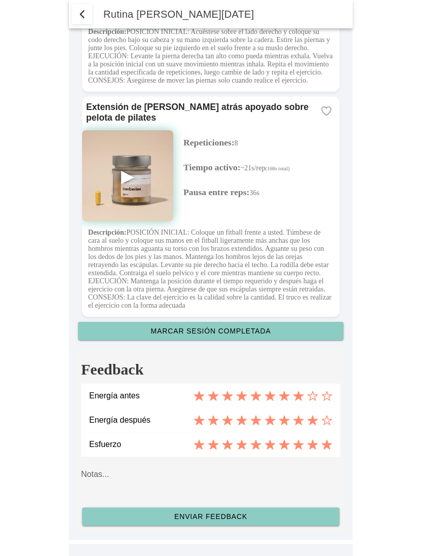
click at [213, 472] on textarea at bounding box center [210, 480] width 259 height 41
type textarea "ciao caro"
click at [0, 0] on slot "Enviar feedback" at bounding box center [0, 0] width 0 height 0
